Goal: Task Accomplishment & Management: Manage account settings

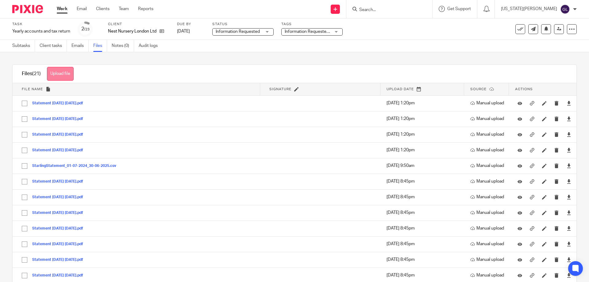
click at [62, 76] on button "Upload file" at bounding box center [60, 74] width 27 height 14
click at [33, 89] on span "File name" at bounding box center [32, 88] width 21 height 3
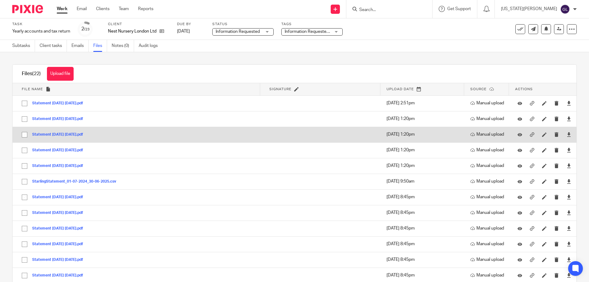
click at [24, 133] on input "checkbox" at bounding box center [25, 135] width 12 height 12
checkbox input "true"
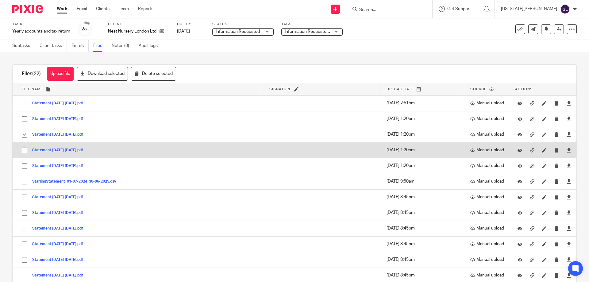
click at [24, 150] on input "checkbox" at bounding box center [25, 150] width 12 height 12
checkbox input "true"
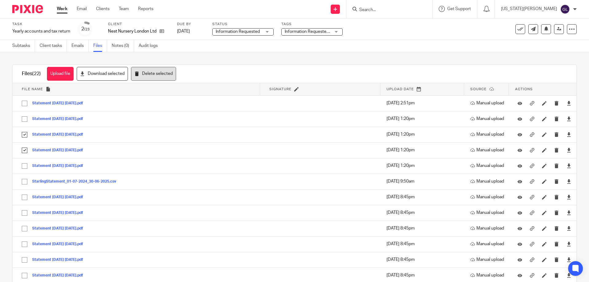
click at [146, 73] on button "Delete selected" at bounding box center [153, 74] width 45 height 14
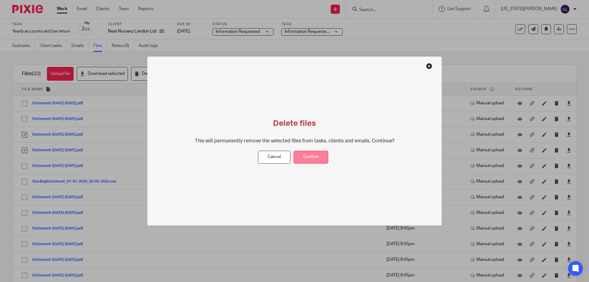
click at [316, 159] on button "Confirm" at bounding box center [310, 157] width 35 height 13
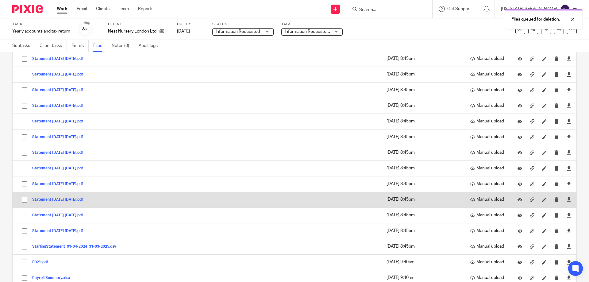
scroll to position [139, 0]
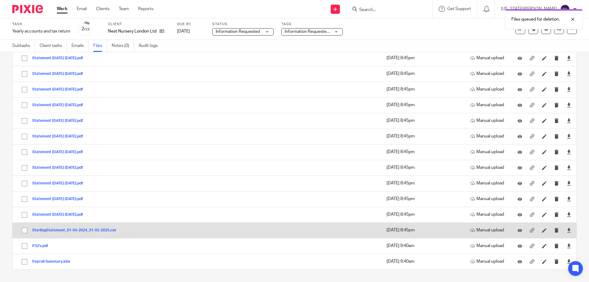
click at [23, 229] on input "checkbox" at bounding box center [25, 230] width 12 height 12
click at [554, 232] on button "submit" at bounding box center [556, 230] width 5 height 5
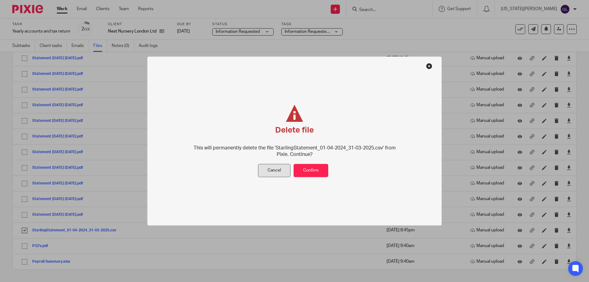
click at [286, 172] on button "Cancel" at bounding box center [274, 170] width 33 height 13
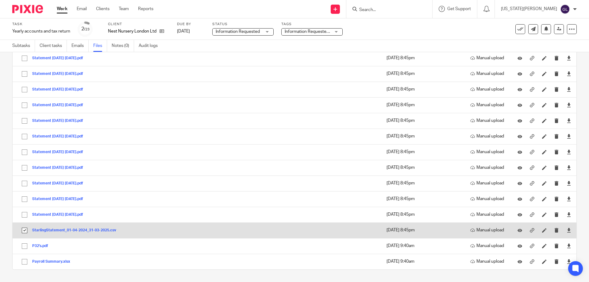
click at [23, 230] on input "checkbox" at bounding box center [25, 230] width 12 height 12
checkbox input "false"
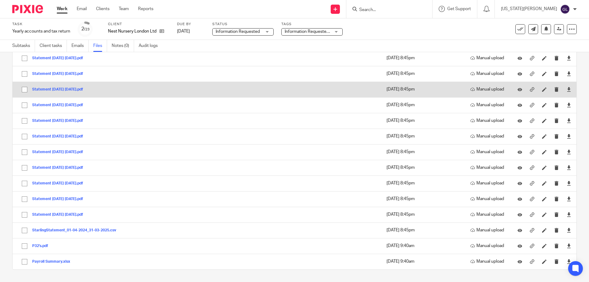
scroll to position [0, 0]
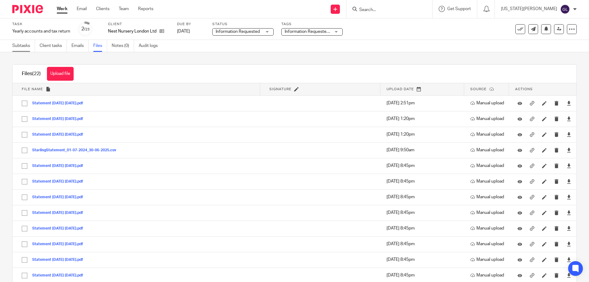
click at [26, 45] on link "Subtasks" at bounding box center [23, 46] width 23 height 12
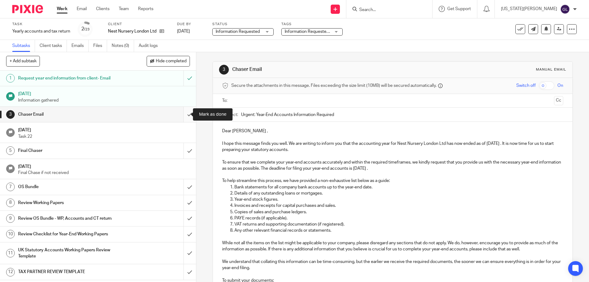
click at [180, 112] on input "submit" at bounding box center [98, 114] width 196 height 15
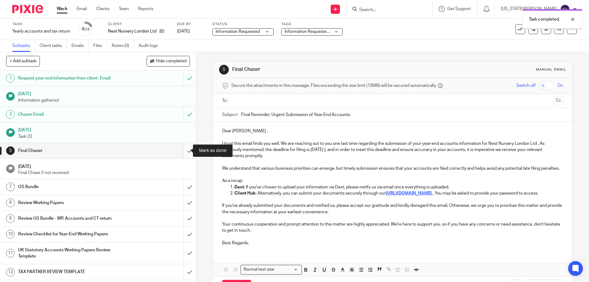
click at [183, 151] on input "submit" at bounding box center [98, 150] width 196 height 15
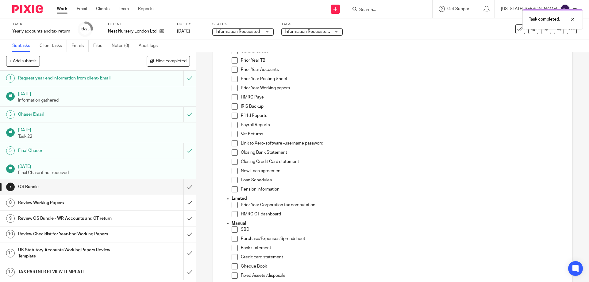
scroll to position [183, 0]
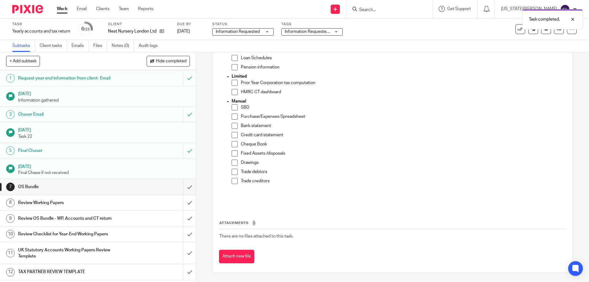
click at [233, 127] on span at bounding box center [235, 126] width 6 height 6
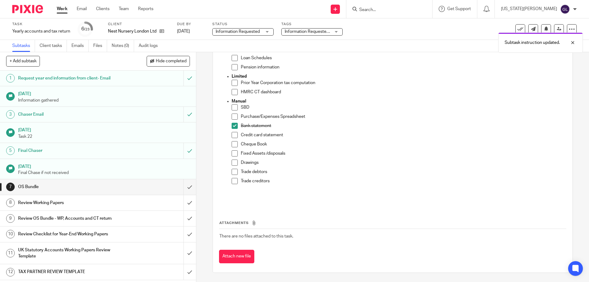
click at [232, 136] on span at bounding box center [235, 135] width 6 height 6
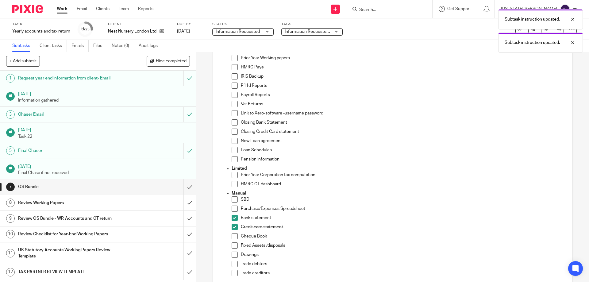
scroll to position [0, 0]
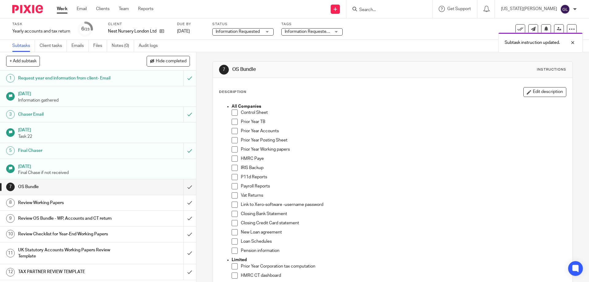
click at [234, 178] on span at bounding box center [235, 177] width 6 height 6
click at [233, 187] on span at bounding box center [235, 186] width 6 height 6
click at [234, 213] on span at bounding box center [235, 214] width 6 height 6
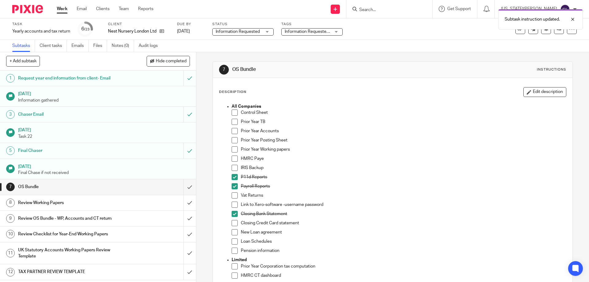
click at [233, 223] on span at bounding box center [235, 223] width 6 height 6
click at [264, 30] on div "Information Requested Information Requested" at bounding box center [242, 31] width 61 height 7
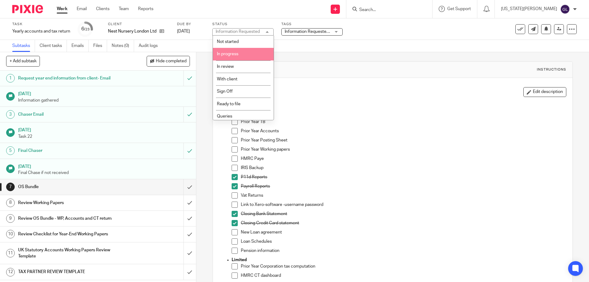
click at [239, 41] on li "Not started" at bounding box center [243, 42] width 61 height 13
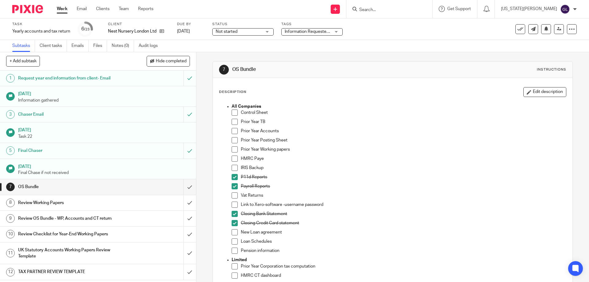
click at [304, 32] on span "Information Requested/Chased" at bounding box center [315, 31] width 60 height 4
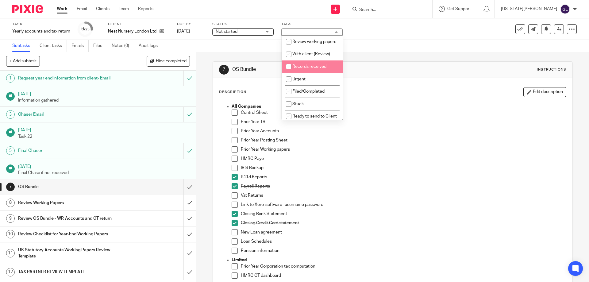
click at [321, 69] on span "Records received" at bounding box center [309, 66] width 34 height 4
checkbox input "true"
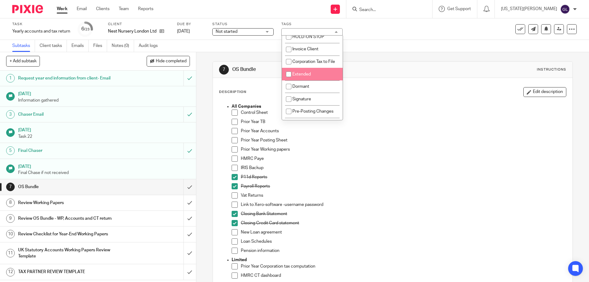
scroll to position [190, 0]
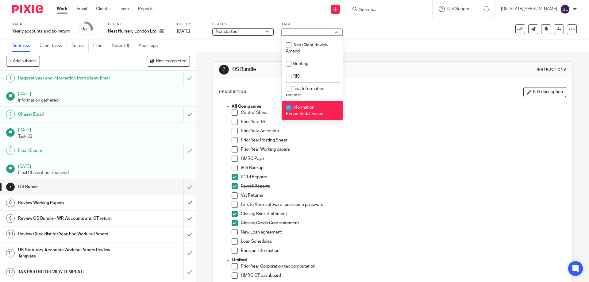
click at [318, 113] on span "Information Requested/Chased" at bounding box center [304, 110] width 37 height 11
checkbox input "false"
click at [388, 52] on div "Subtasks Client tasks Emails Files Notes (0) Audit logs" at bounding box center [294, 46] width 589 height 12
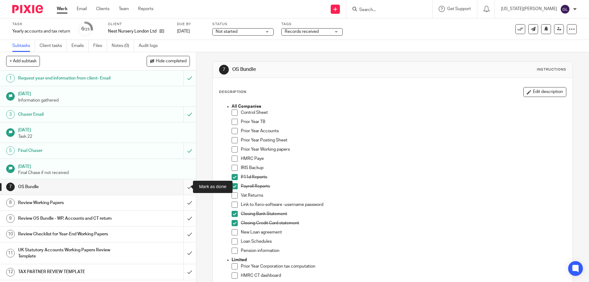
click at [185, 188] on input "submit" at bounding box center [98, 186] width 196 height 15
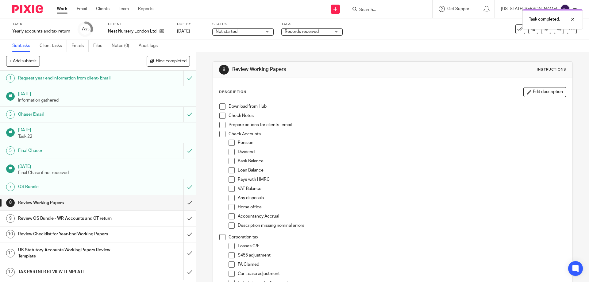
click at [140, 189] on div "OS Bundle" at bounding box center [97, 186] width 159 height 9
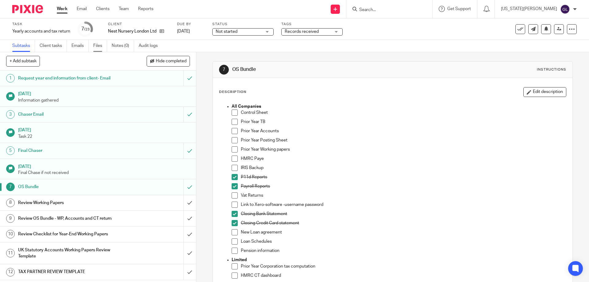
click at [94, 47] on link "Files" at bounding box center [100, 46] width 14 height 12
